Goal: Navigation & Orientation: Find specific page/section

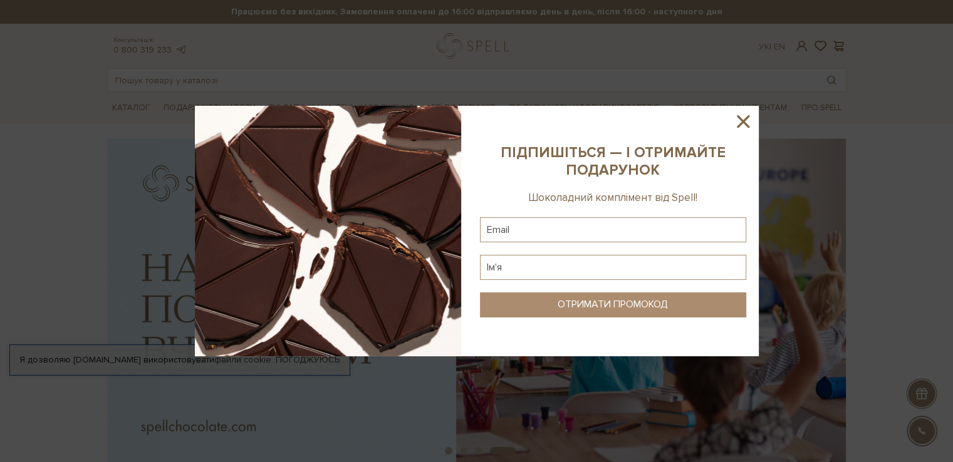
click at [744, 106] on sys-column-static at bounding box center [613, 231] width 291 height 251
click at [743, 118] on icon at bounding box center [743, 121] width 21 height 21
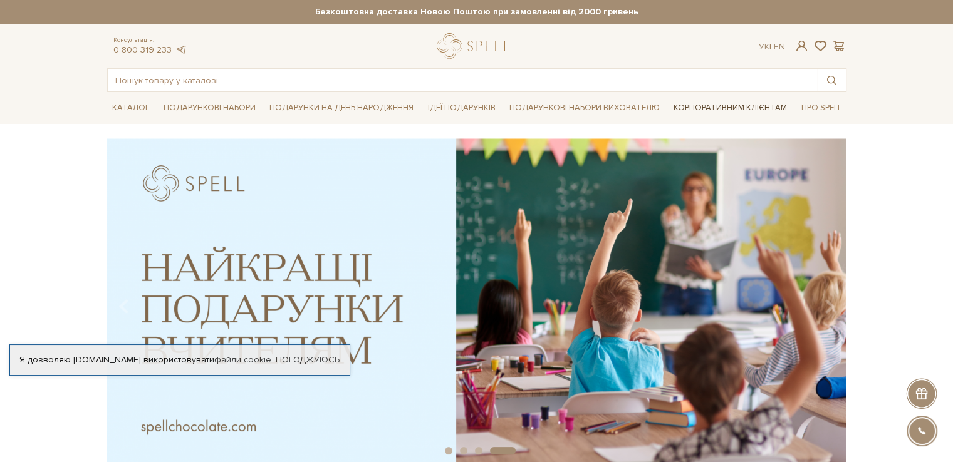
click at [747, 109] on link "Корпоративним клієнтам" at bounding box center [730, 107] width 123 height 21
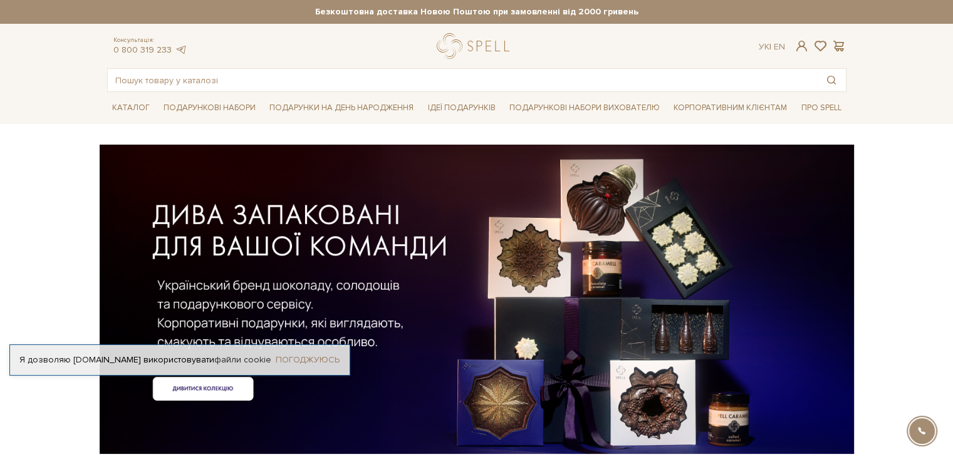
click at [306, 359] on link "Погоджуюсь" at bounding box center [308, 360] width 64 height 11
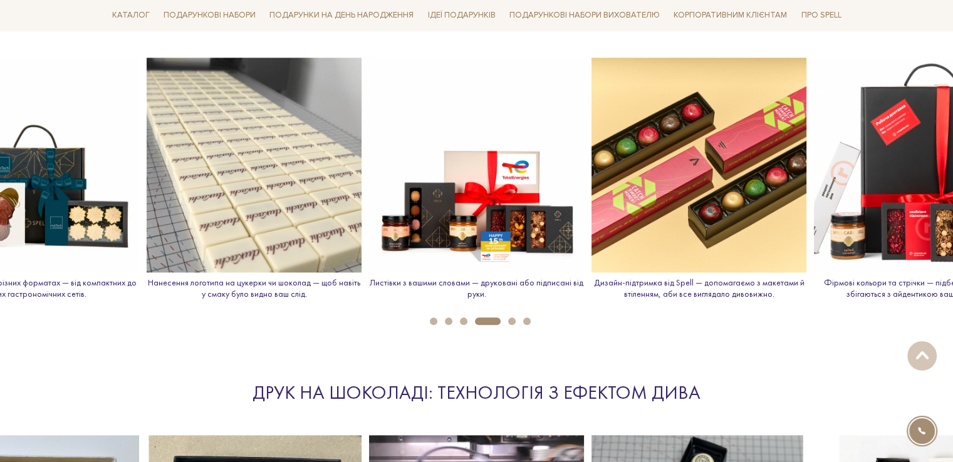
scroll to position [1567, 0]
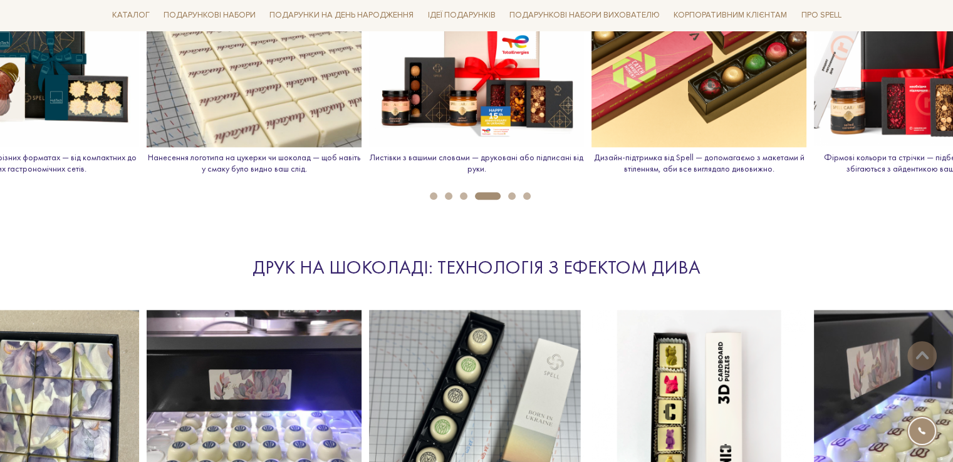
click at [433, 195] on button "1" at bounding box center [434, 196] width 8 height 8
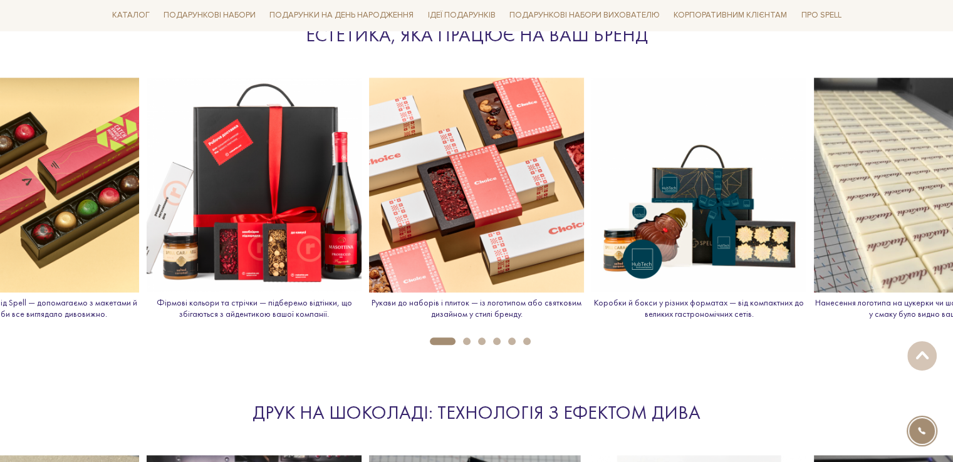
scroll to position [1379, 0]
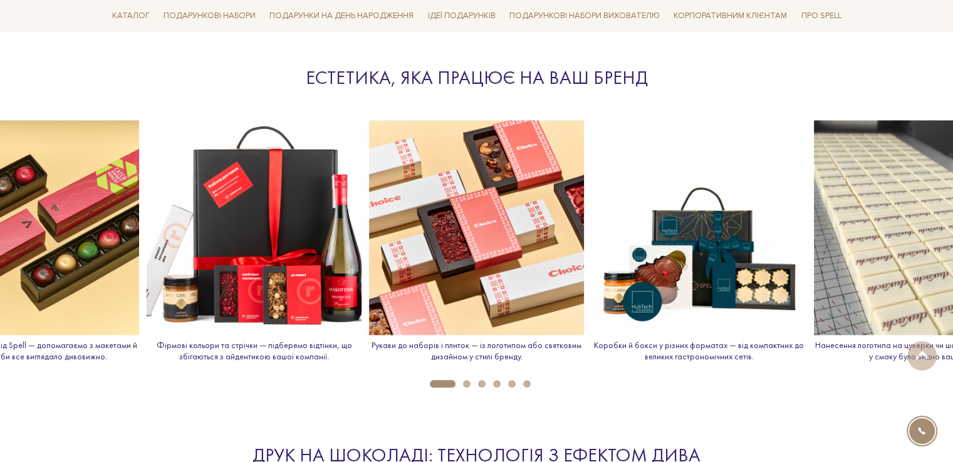
click at [466, 386] on button "2" at bounding box center [467, 384] width 8 height 8
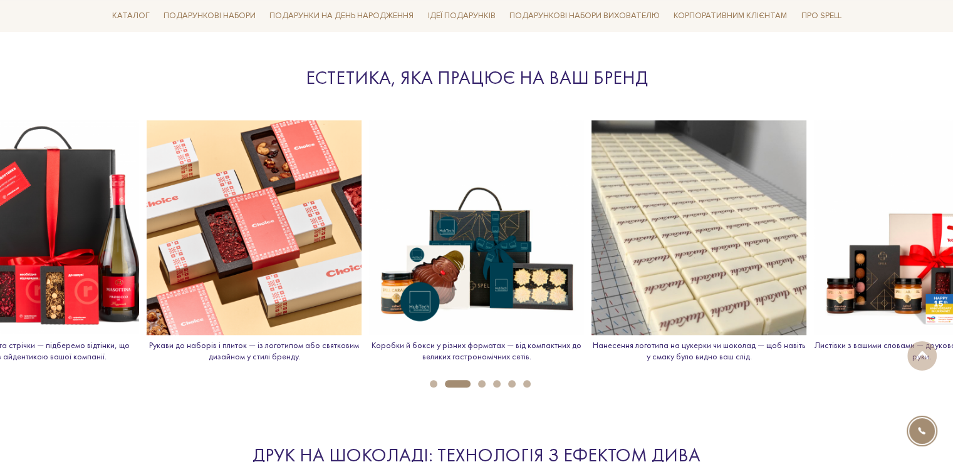
click at [480, 386] on button "3" at bounding box center [482, 384] width 8 height 8
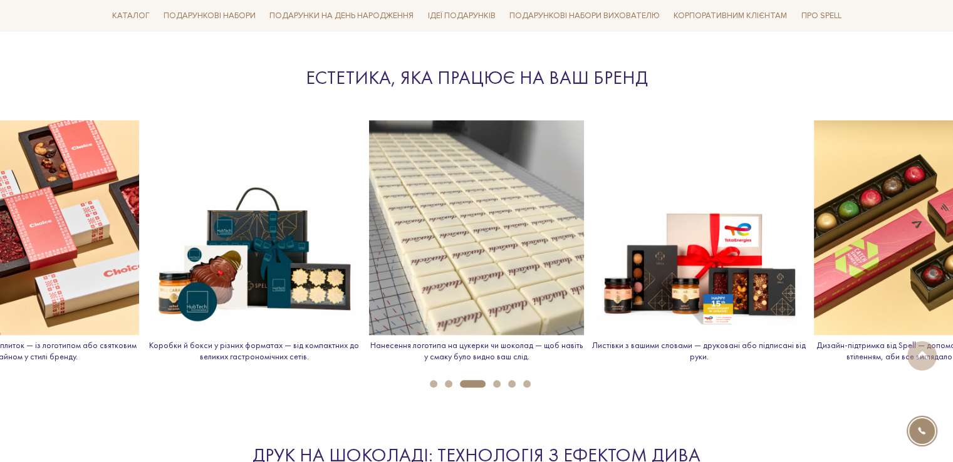
click at [499, 383] on button "4" at bounding box center [497, 384] width 8 height 8
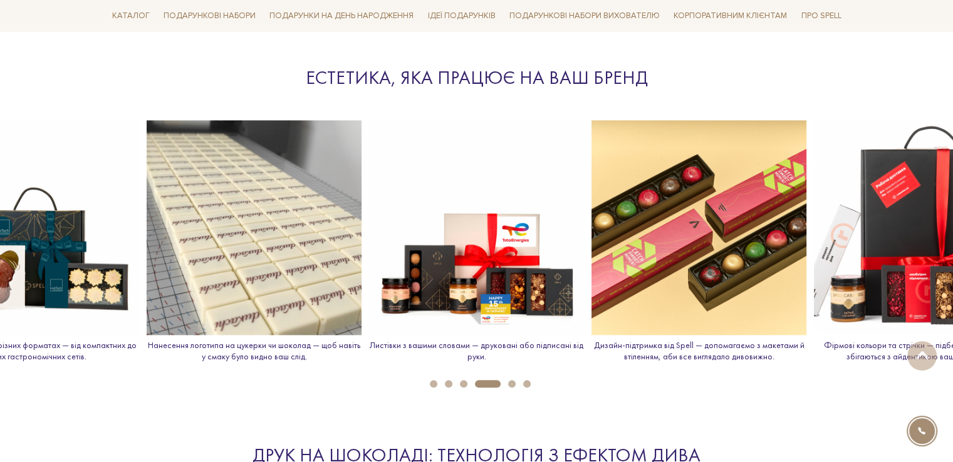
click at [511, 381] on button "5" at bounding box center [512, 384] width 8 height 8
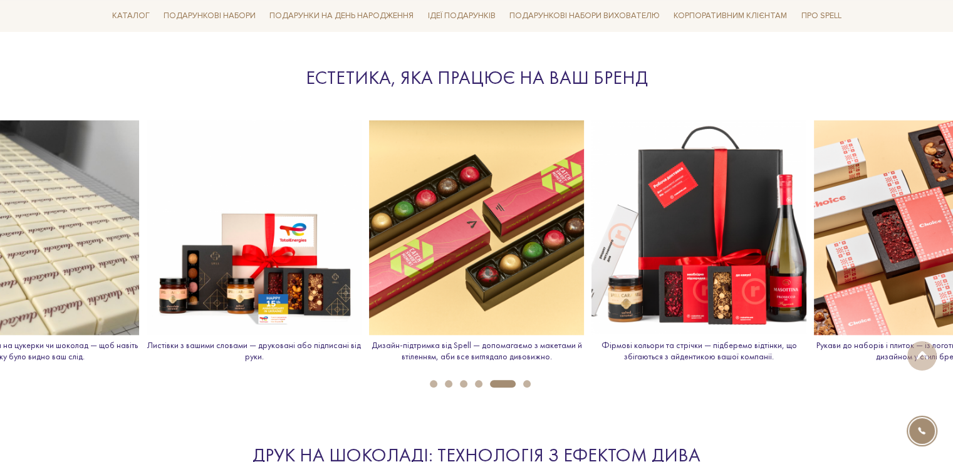
click at [528, 382] on button "6" at bounding box center [527, 384] width 8 height 8
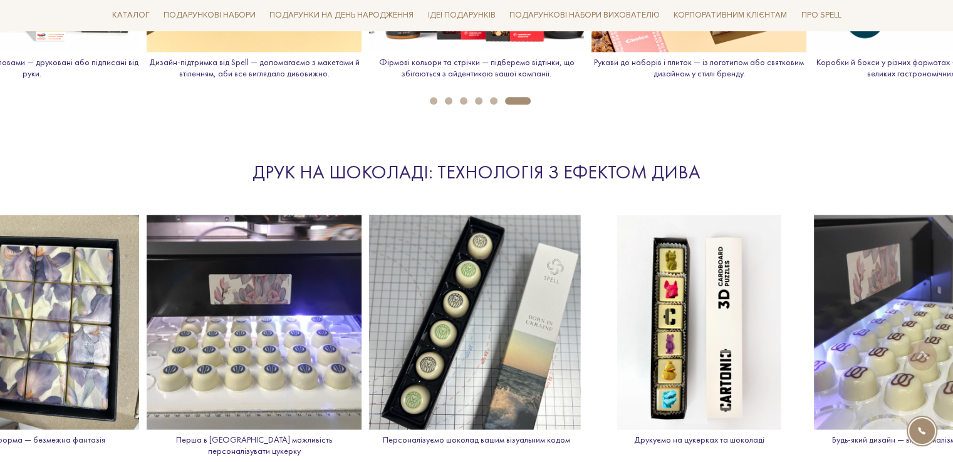
scroll to position [1755, 0]
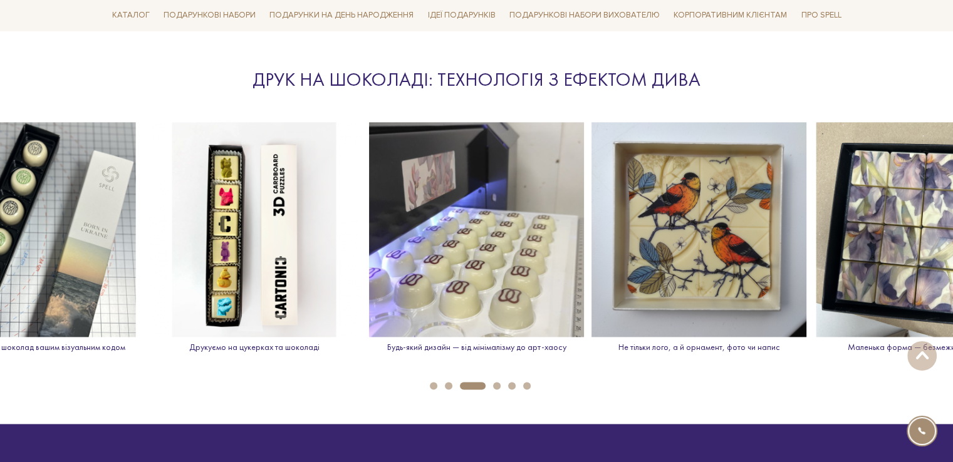
click at [496, 382] on button "4" at bounding box center [497, 386] width 8 height 8
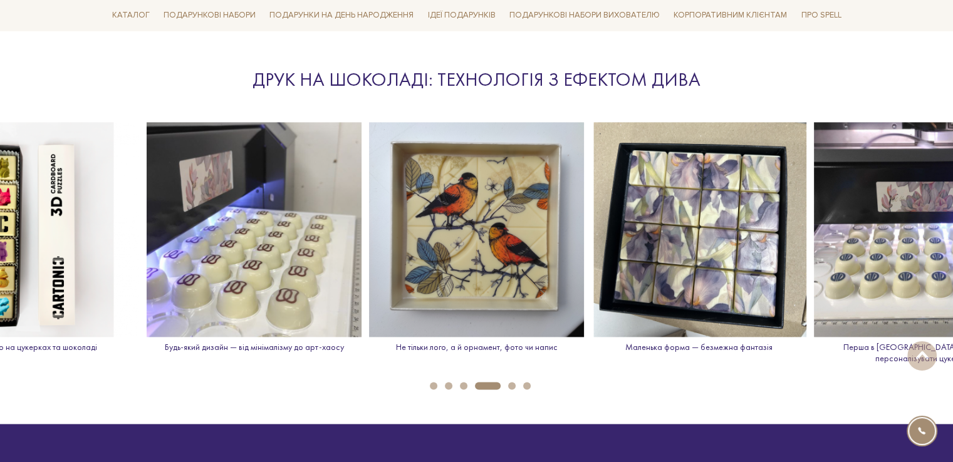
click at [511, 382] on button "5" at bounding box center [512, 386] width 8 height 8
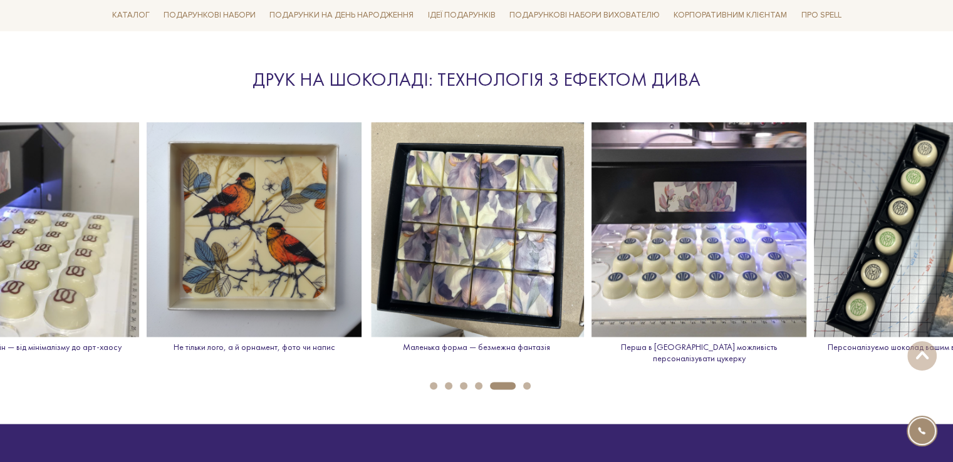
click at [521, 382] on li "6" at bounding box center [523, 386] width 15 height 8
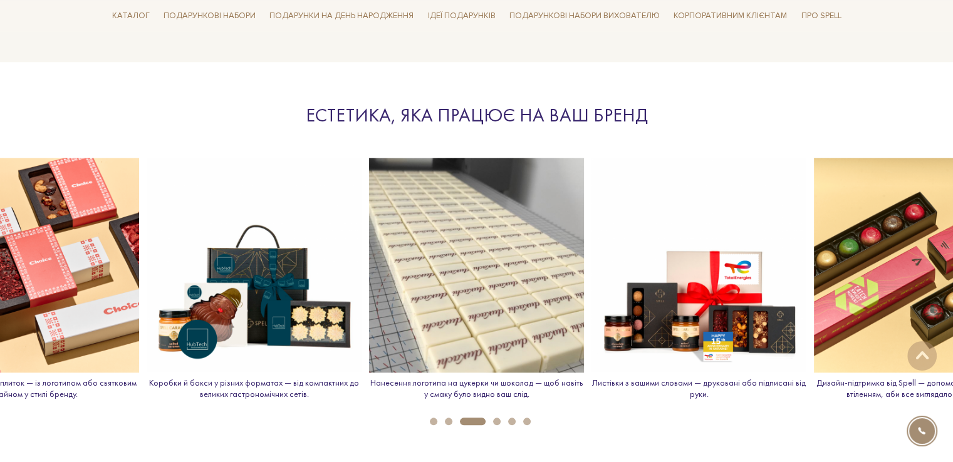
scroll to position [1191, 0]
